Goal: Find specific page/section: Find specific page/section

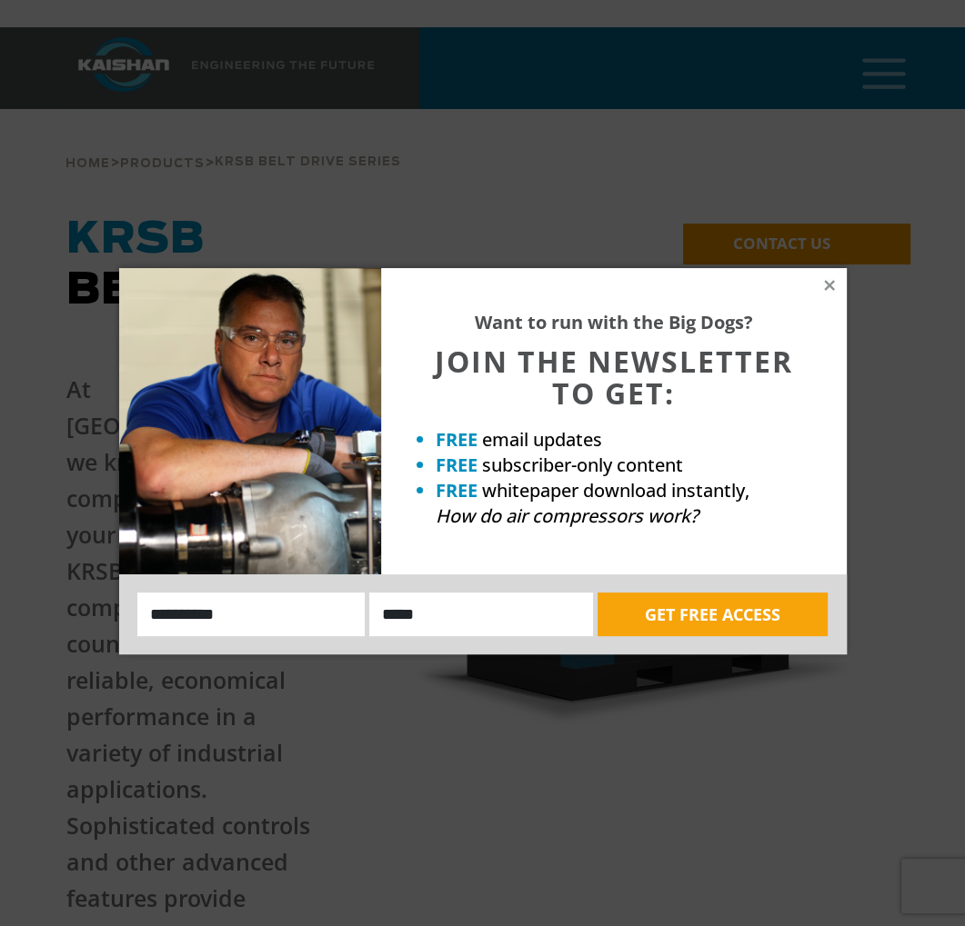
click at [837, 279] on div "Want to run with the Big Dogs? JOIN THE NEWSLETTER TO GET: FREE email updates F…" at bounding box center [613, 421] width 465 height 306
click at [831, 285] on icon at bounding box center [829, 285] width 16 height 16
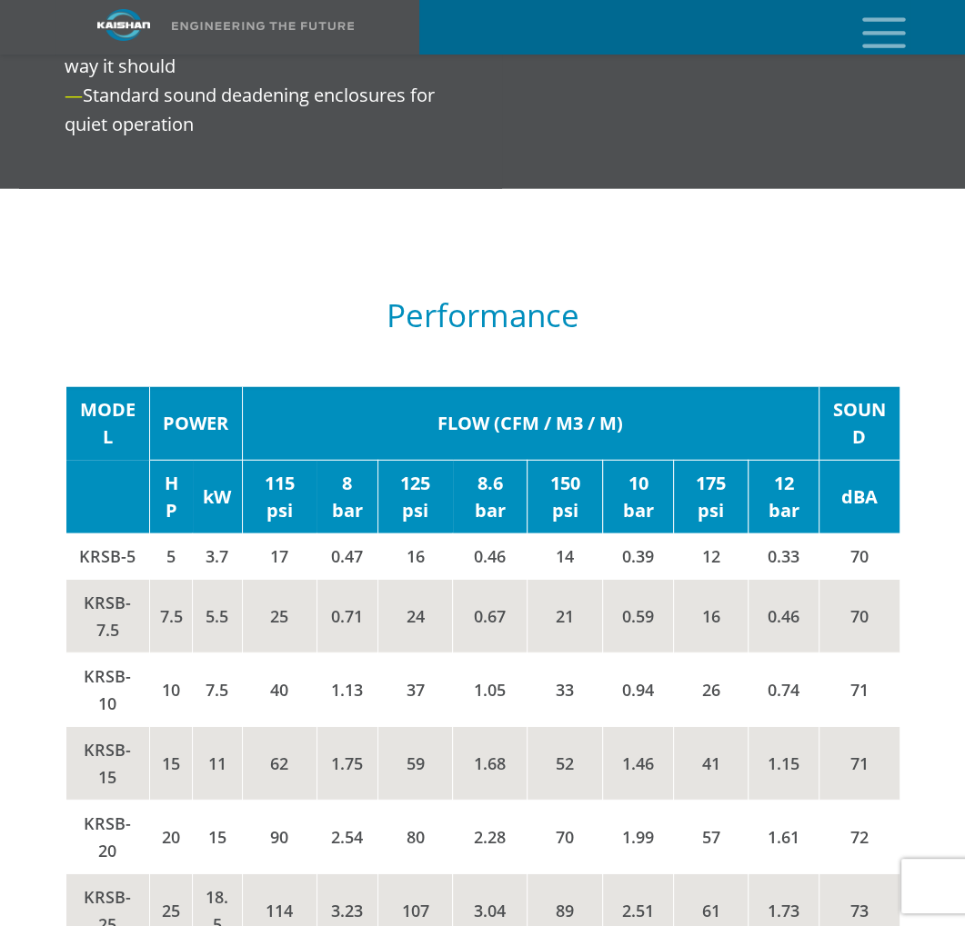
scroll to position [3182, 0]
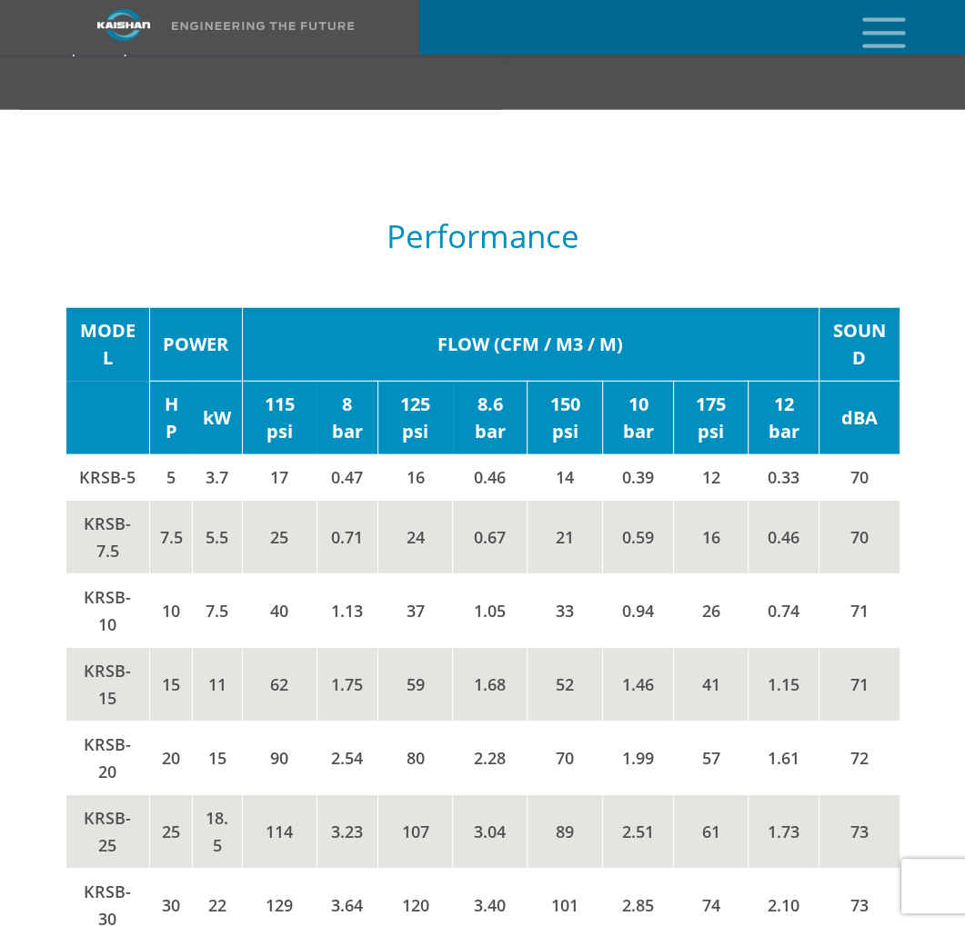
click at [42, 719] on div at bounding box center [481, 645] width 887 height 961
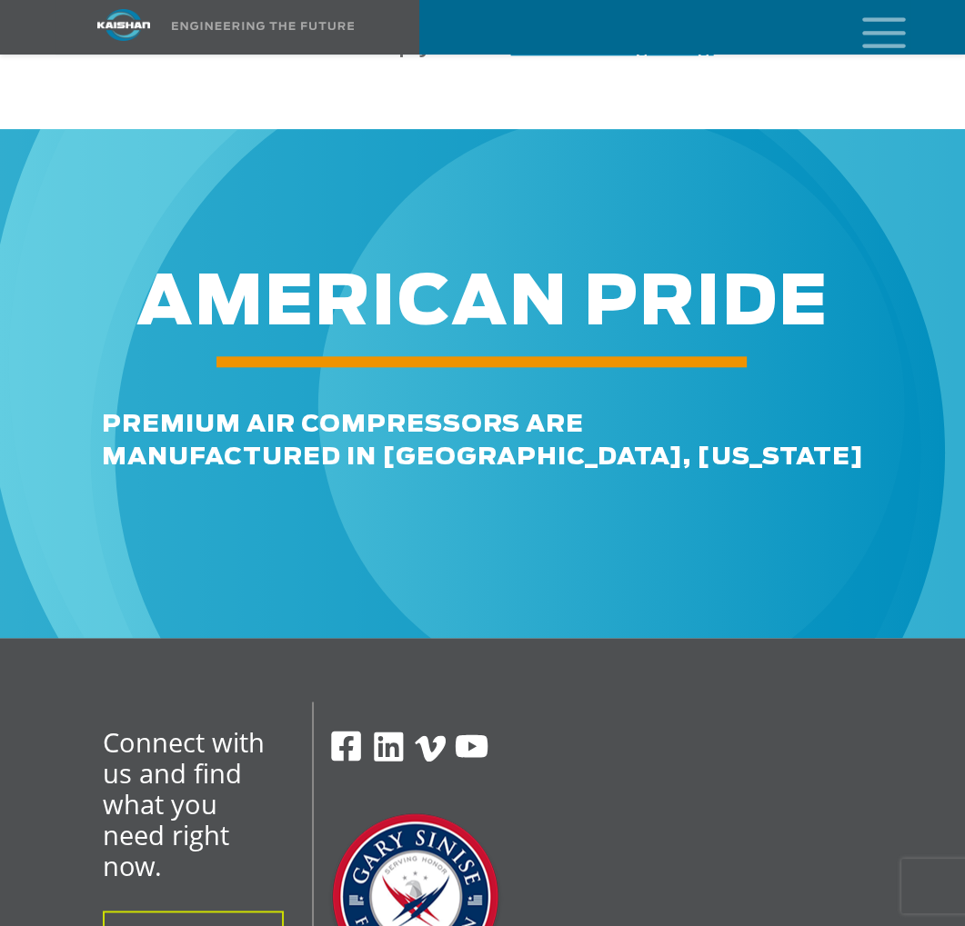
scroll to position [6020, 0]
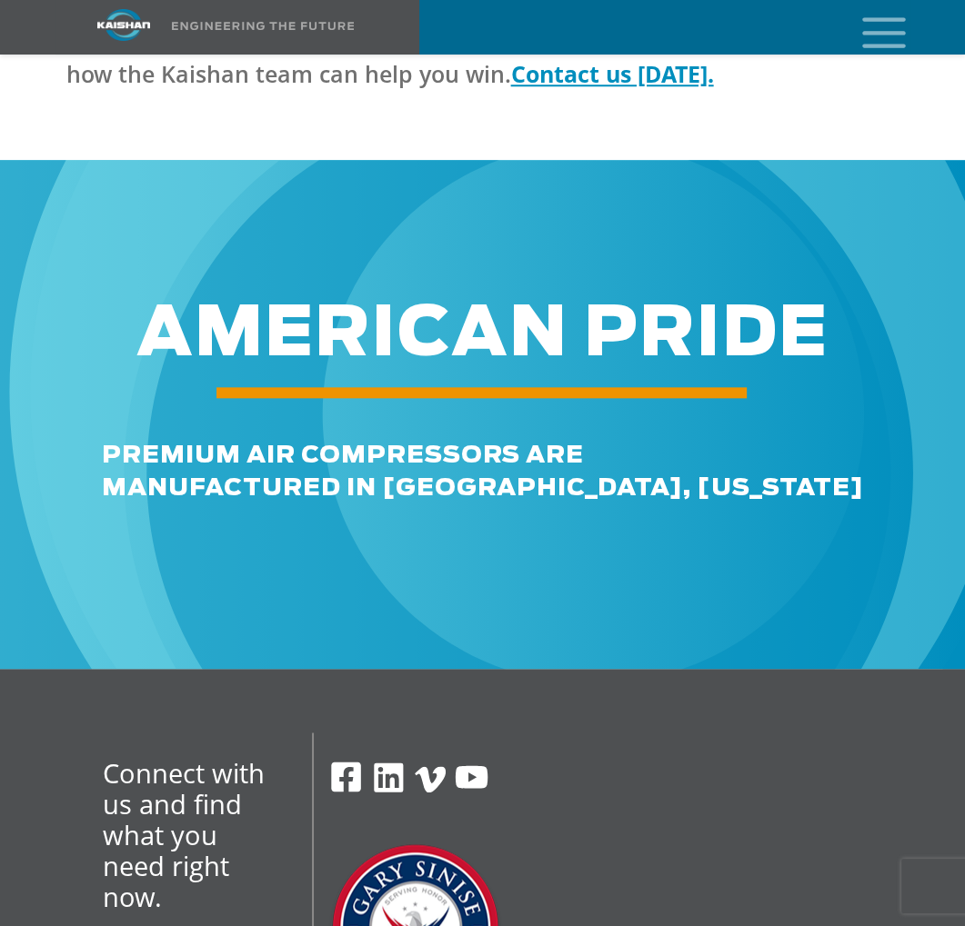
click at [875, 35] on icon "mobile menu" at bounding box center [884, 31] width 58 height 56
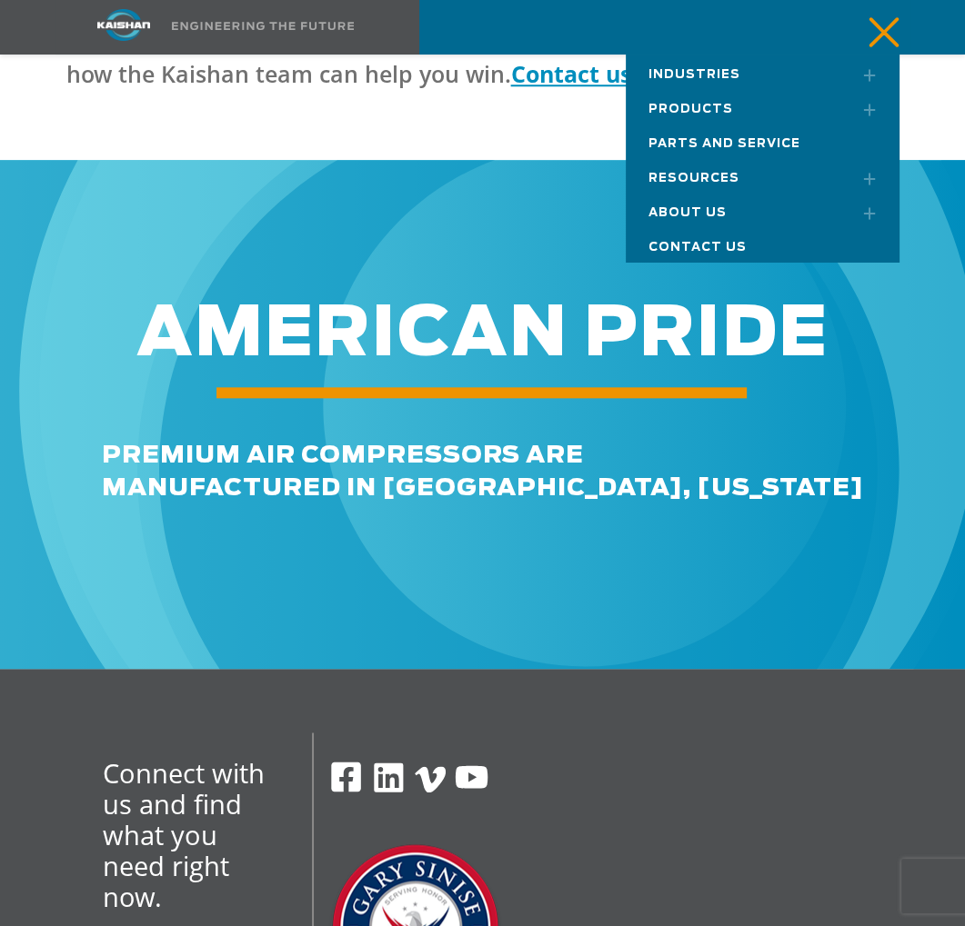
click at [862, 182] on link "Toggle submenu" at bounding box center [861, 178] width 45 height 40
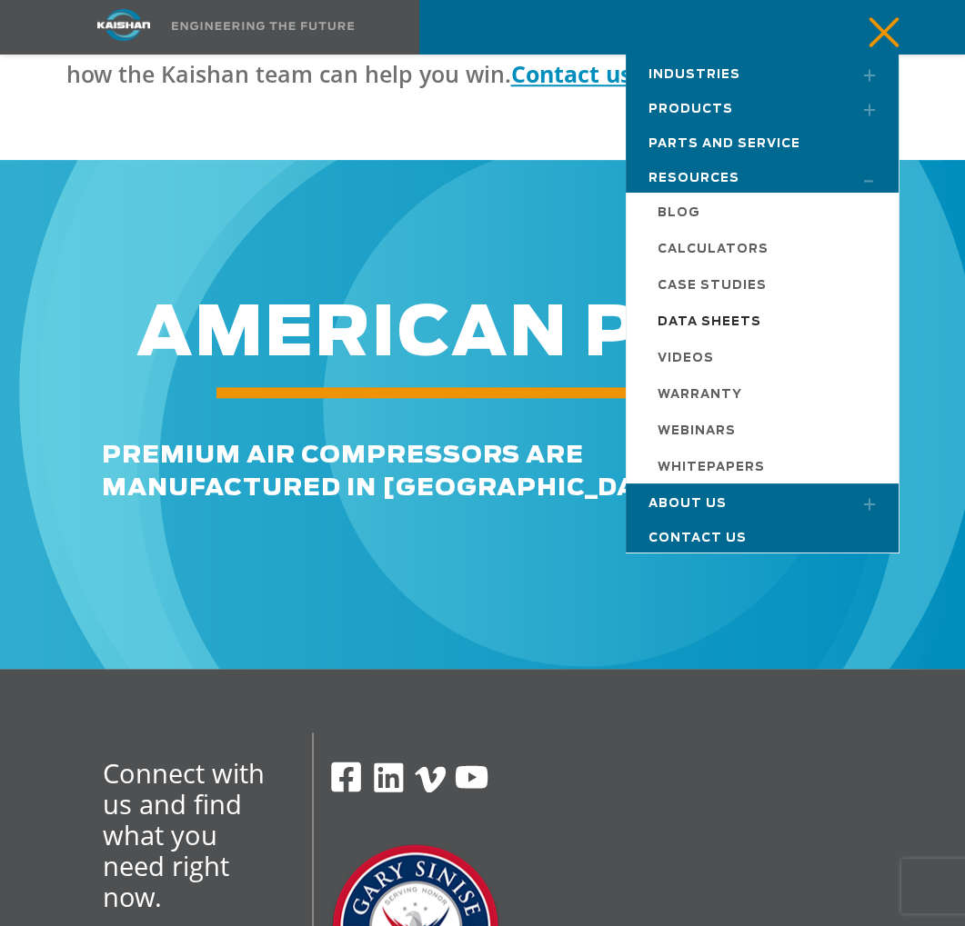
click at [732, 316] on span "Data Sheets" at bounding box center [709, 322] width 104 height 12
